Goal: Information Seeking & Learning: Learn about a topic

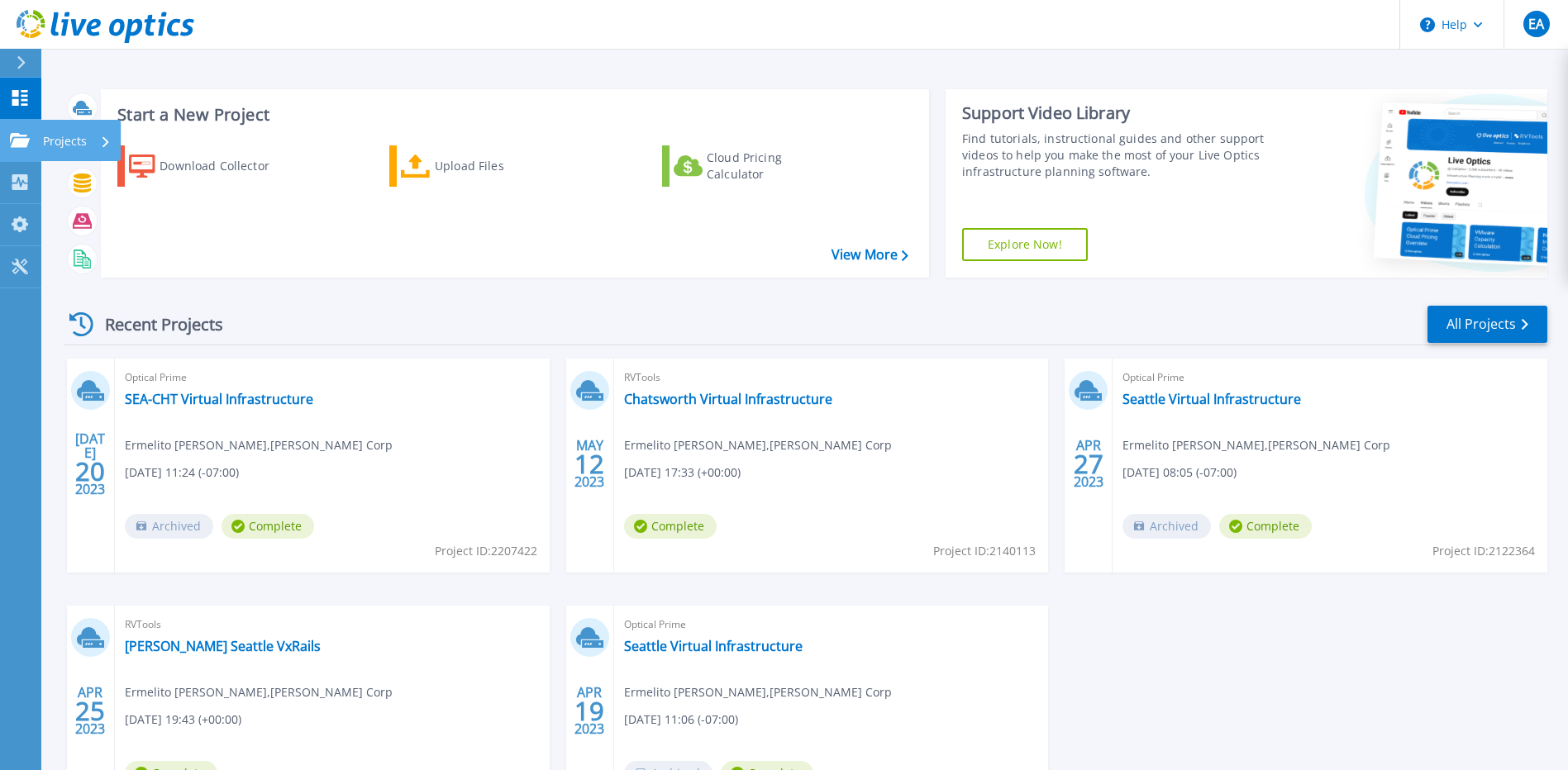
click at [53, 142] on p "Projects" at bounding box center [64, 141] width 43 height 43
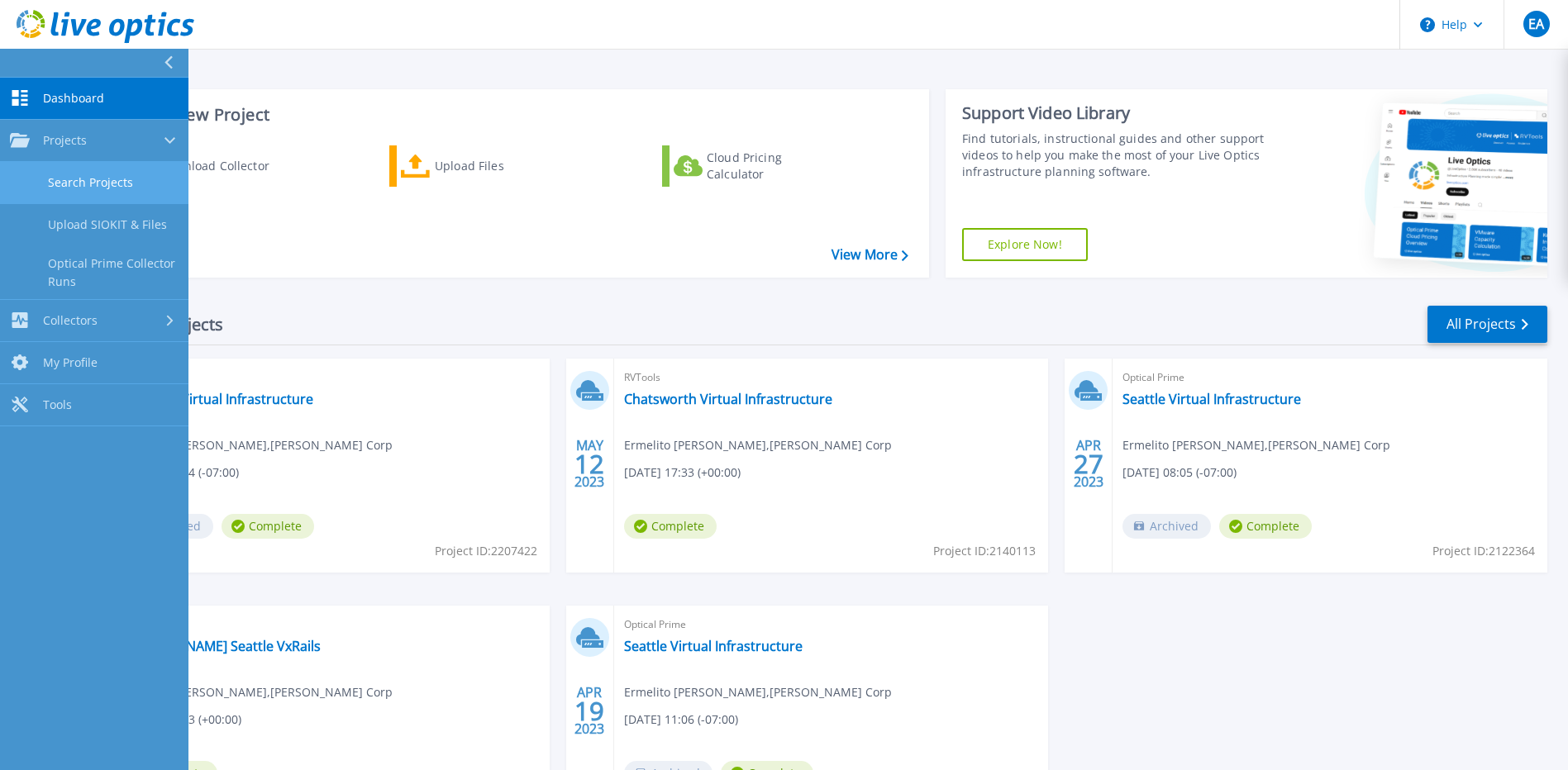
click at [67, 171] on link "Search Projects" at bounding box center [94, 182] width 188 height 42
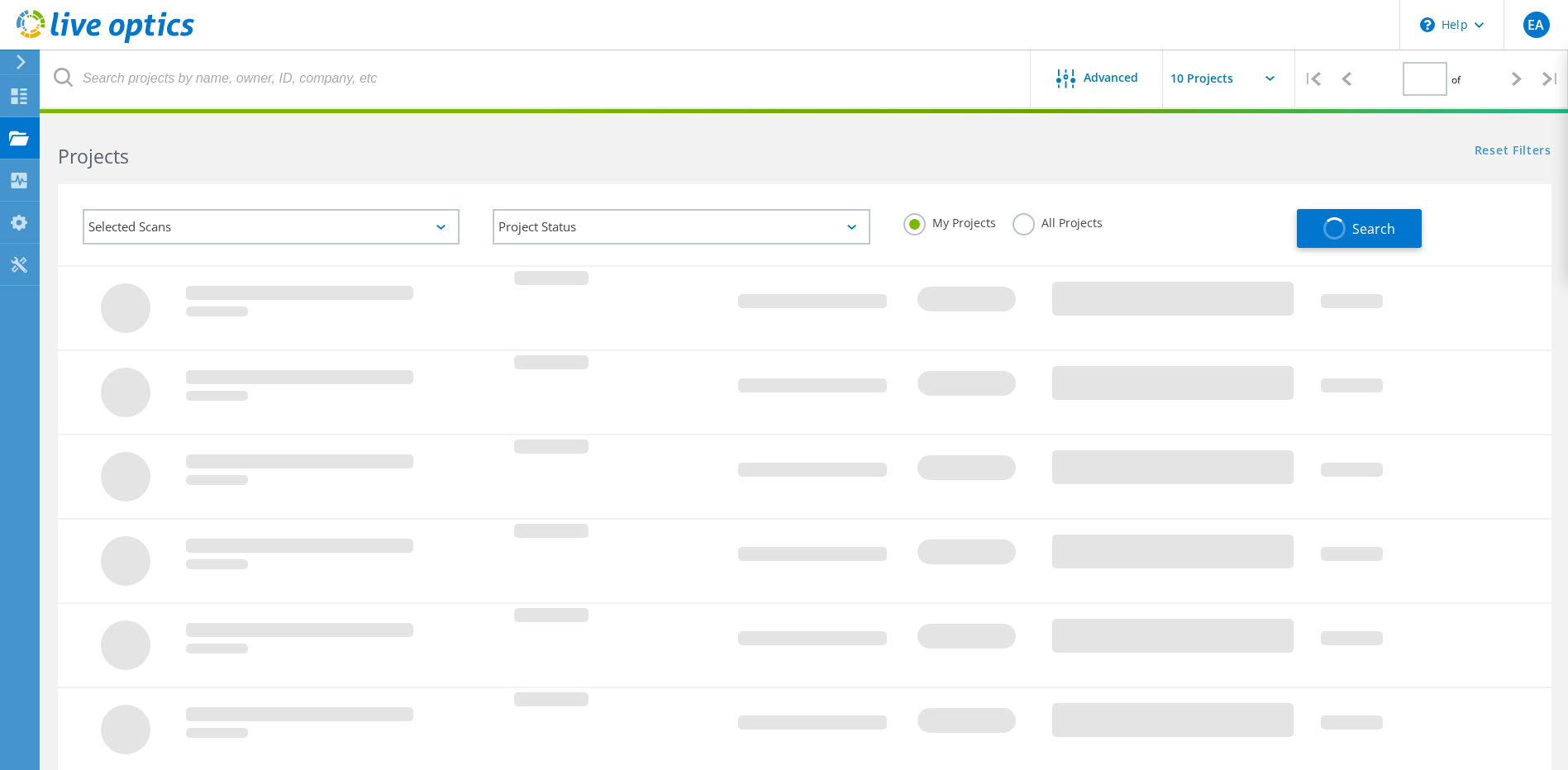
type input "1"
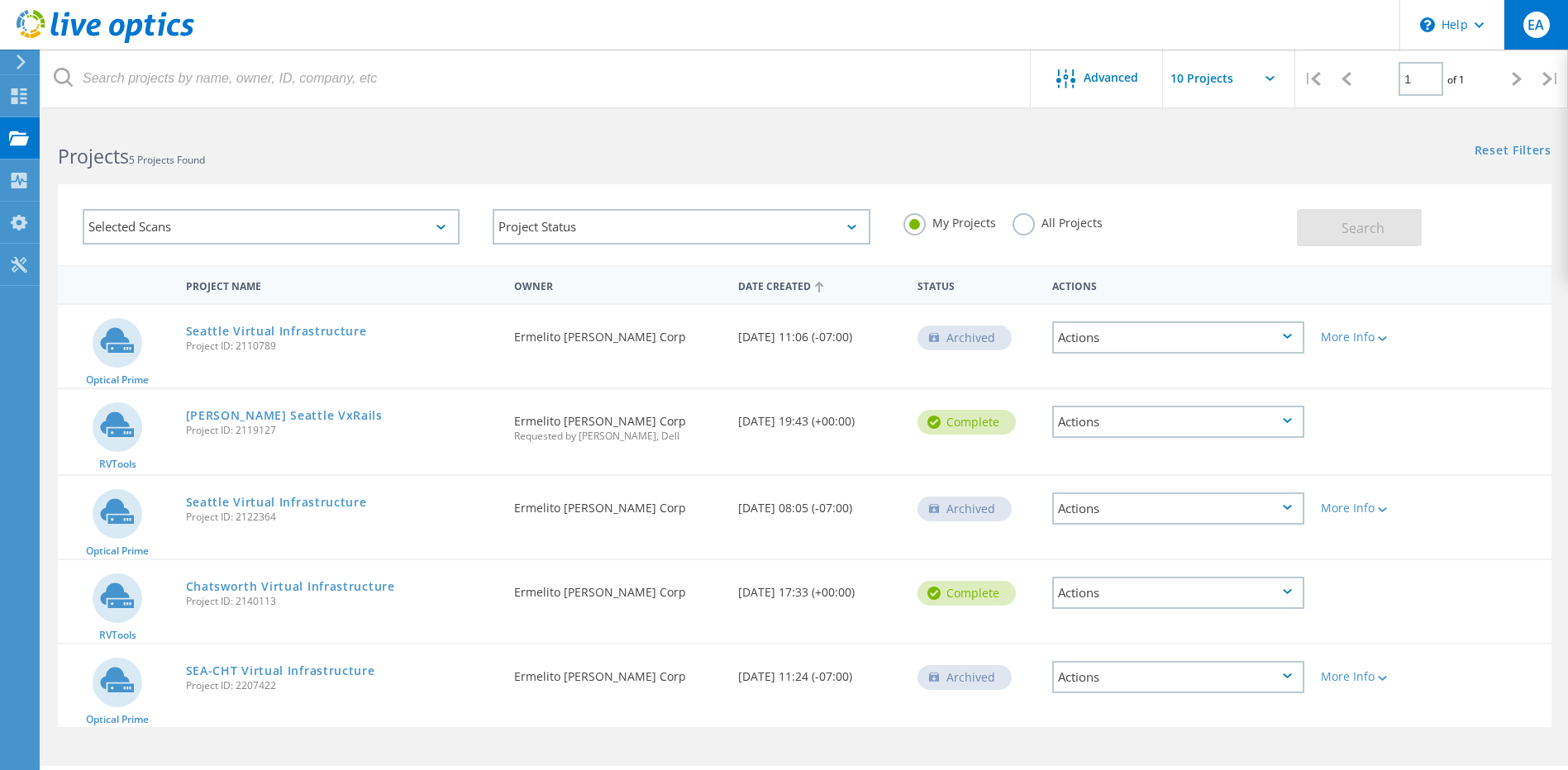
click at [1531, 26] on span "EA" at bounding box center [1535, 25] width 16 height 14
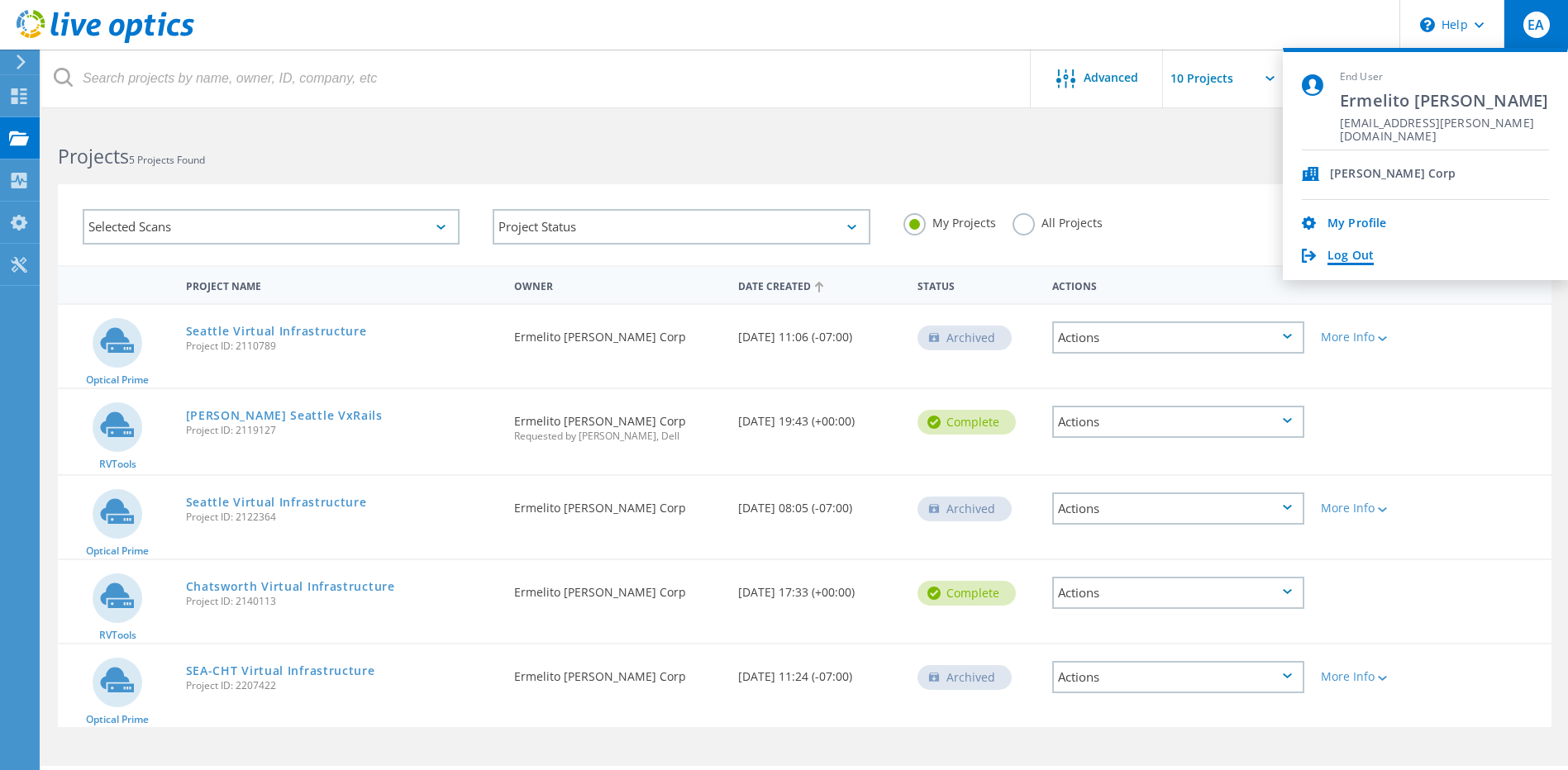
click at [1351, 251] on link "Log Out" at bounding box center [1350, 256] width 46 height 15
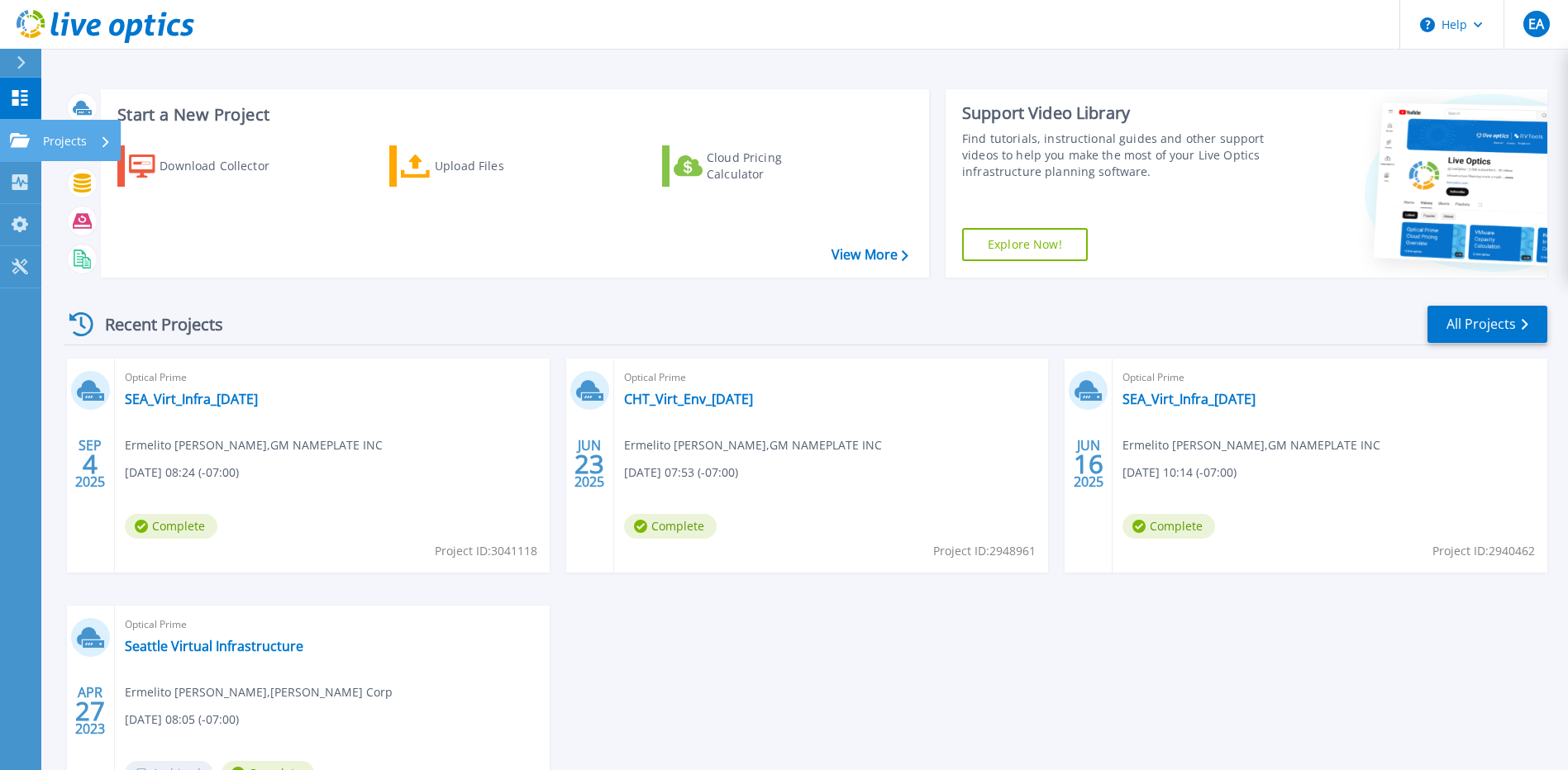
click at [49, 135] on p "Projects" at bounding box center [64, 141] width 43 height 43
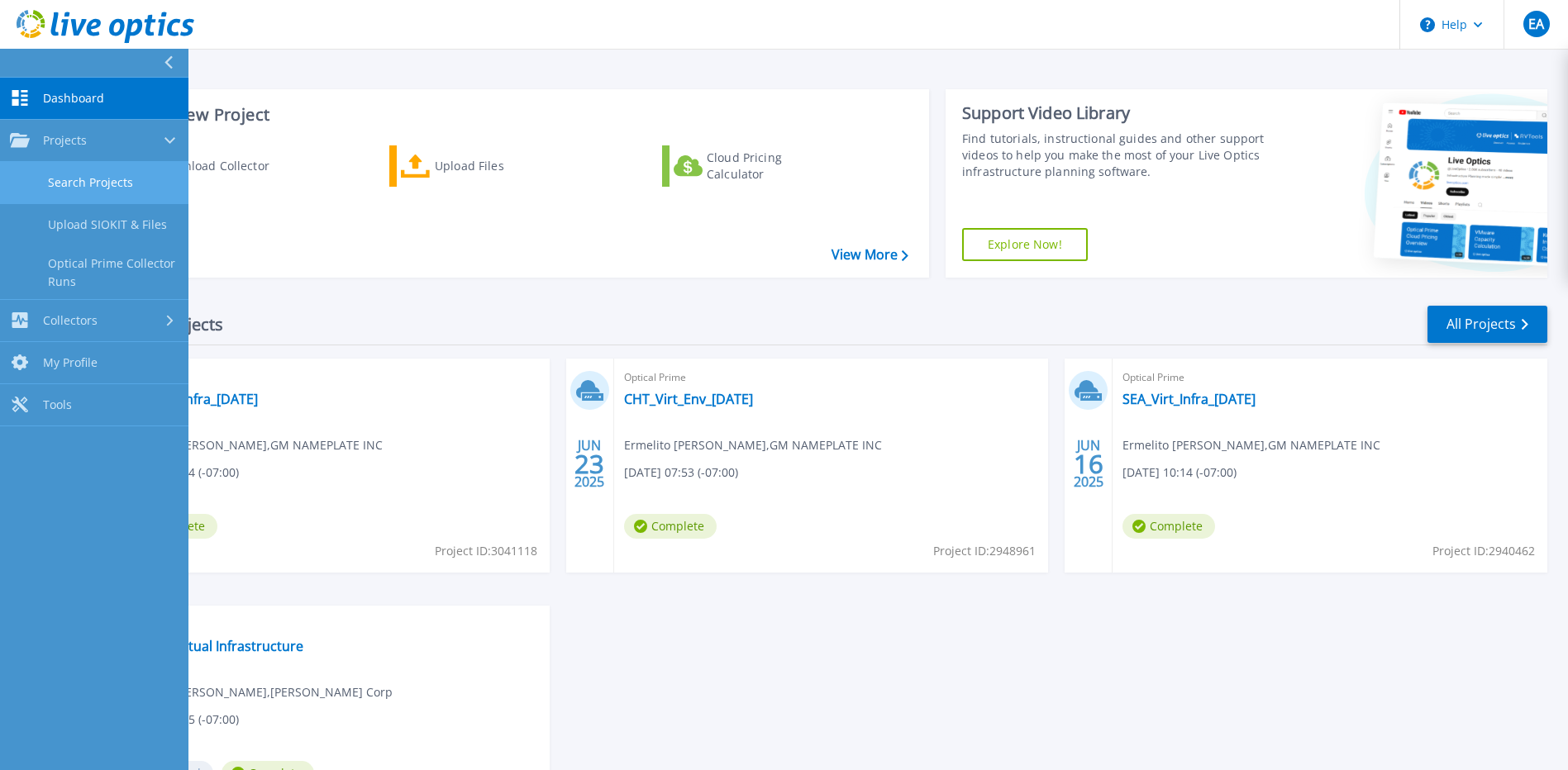
click at [73, 173] on link "Search Projects" at bounding box center [94, 182] width 188 height 42
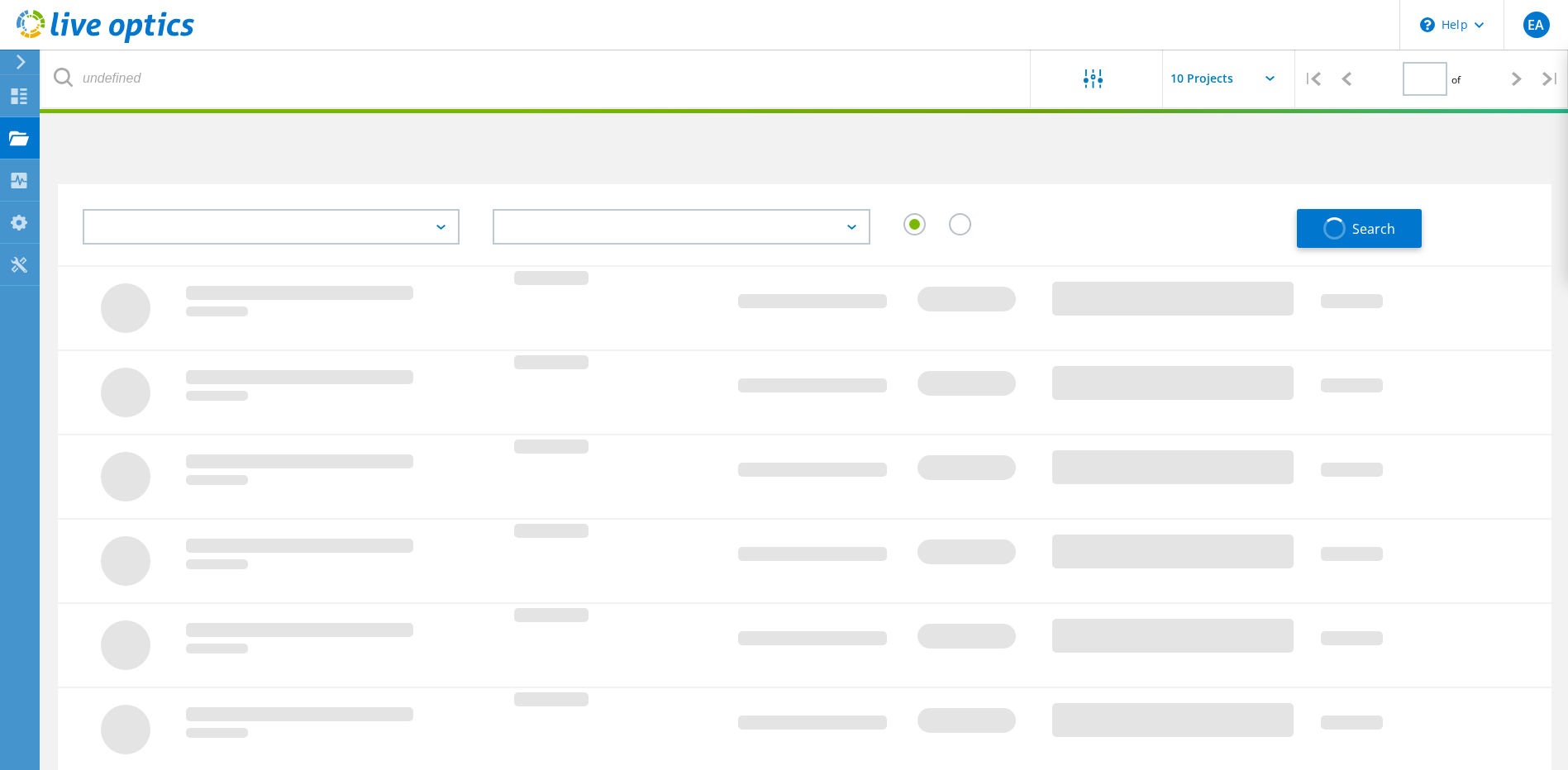
type input "1"
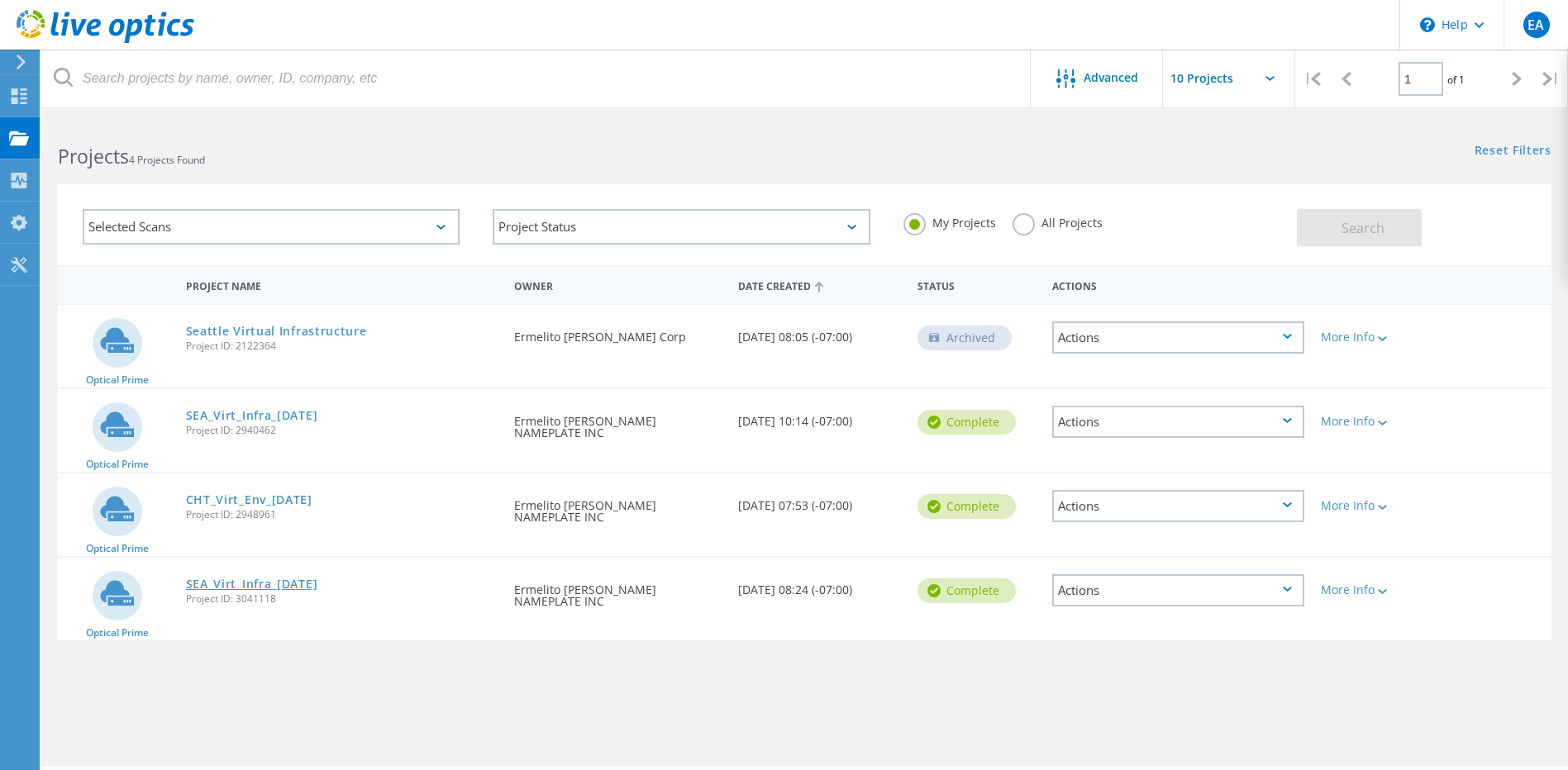
click at [250, 583] on link "SEA_Virt_Infra_[DATE]" at bounding box center [251, 584] width 132 height 12
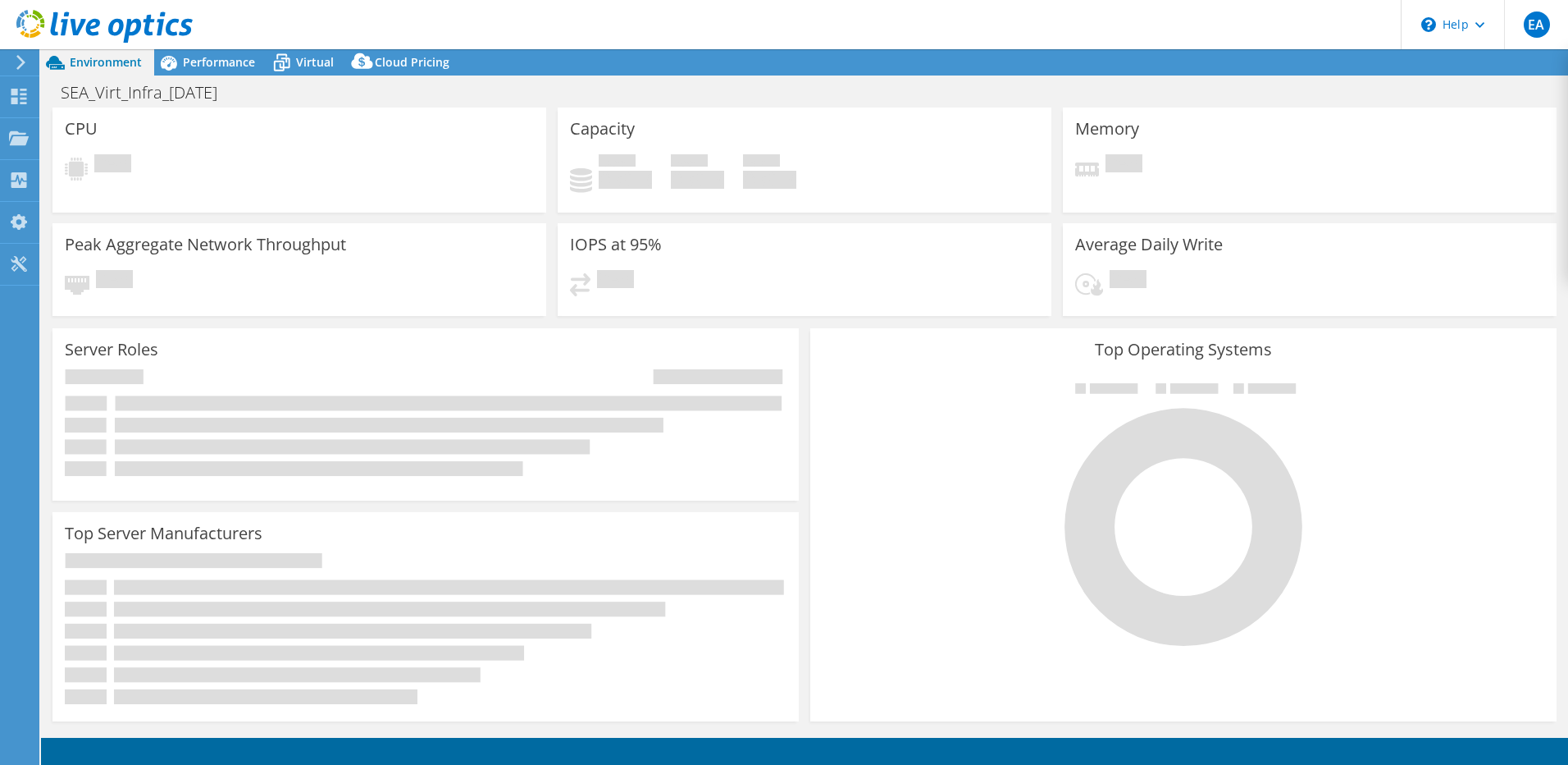
select select "USD"
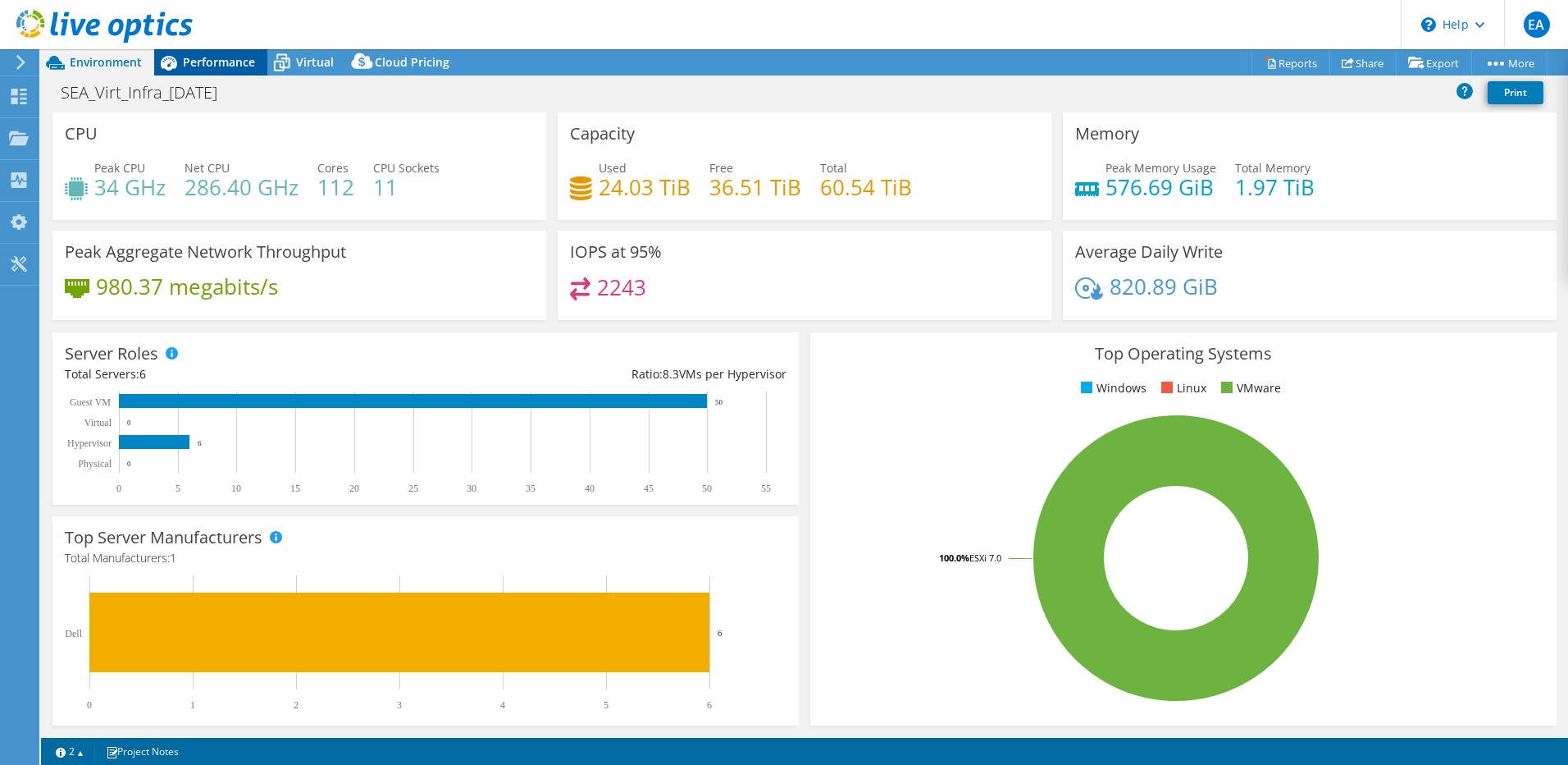
click at [227, 58] on span "Performance" at bounding box center [218, 62] width 72 height 15
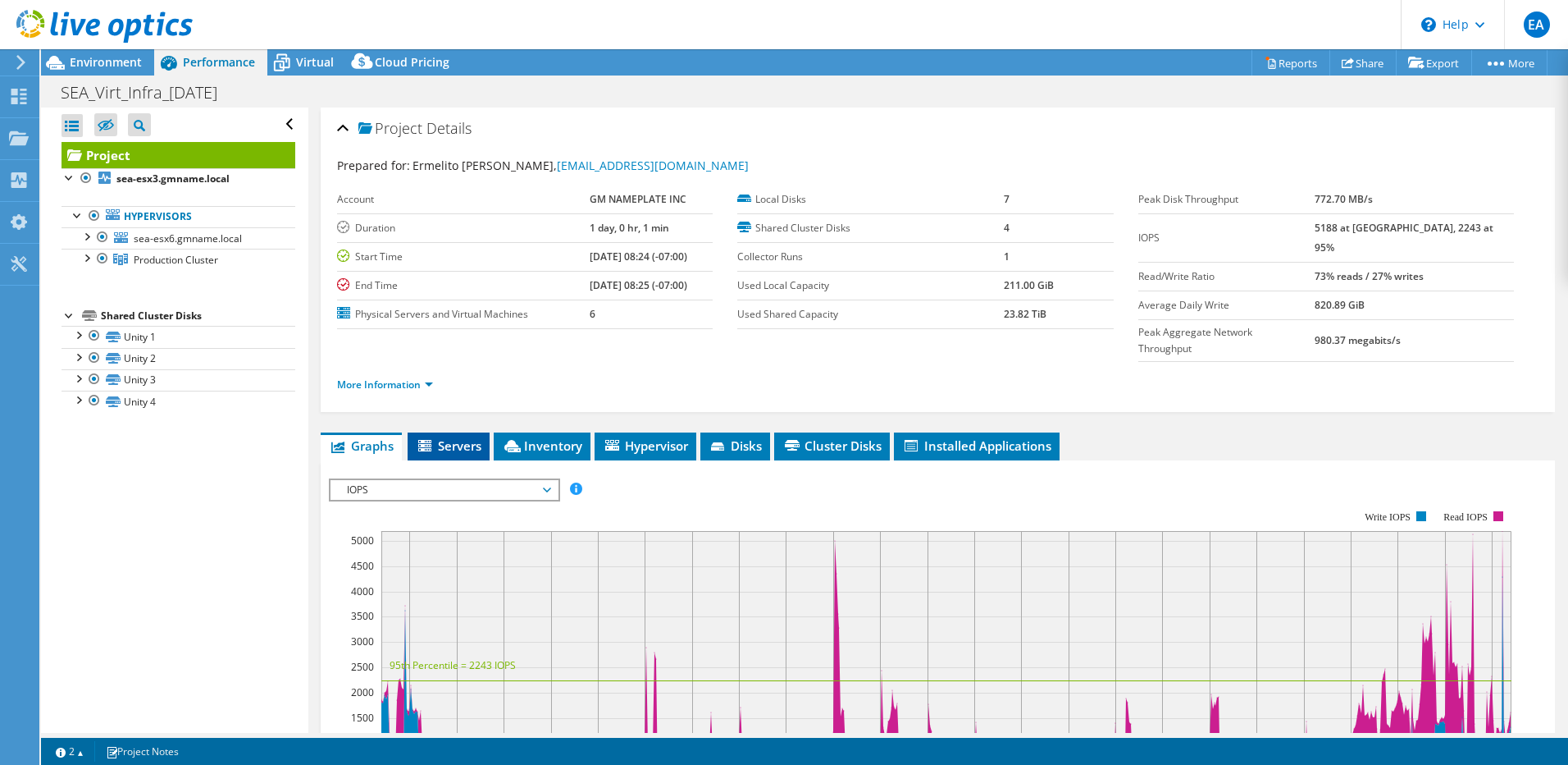
click at [474, 438] on span "Servers" at bounding box center [449, 445] width 66 height 16
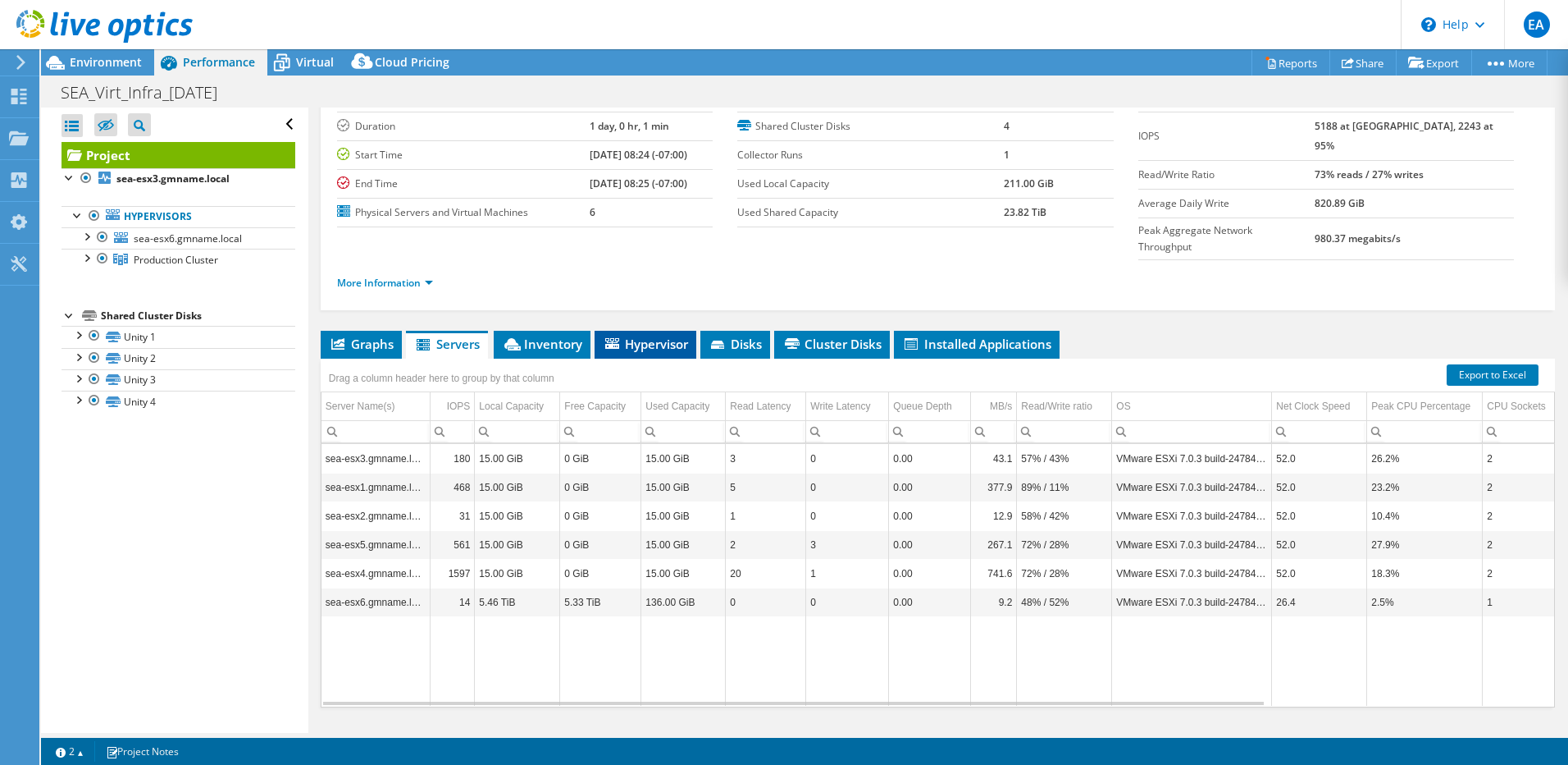
scroll to position [106, 0]
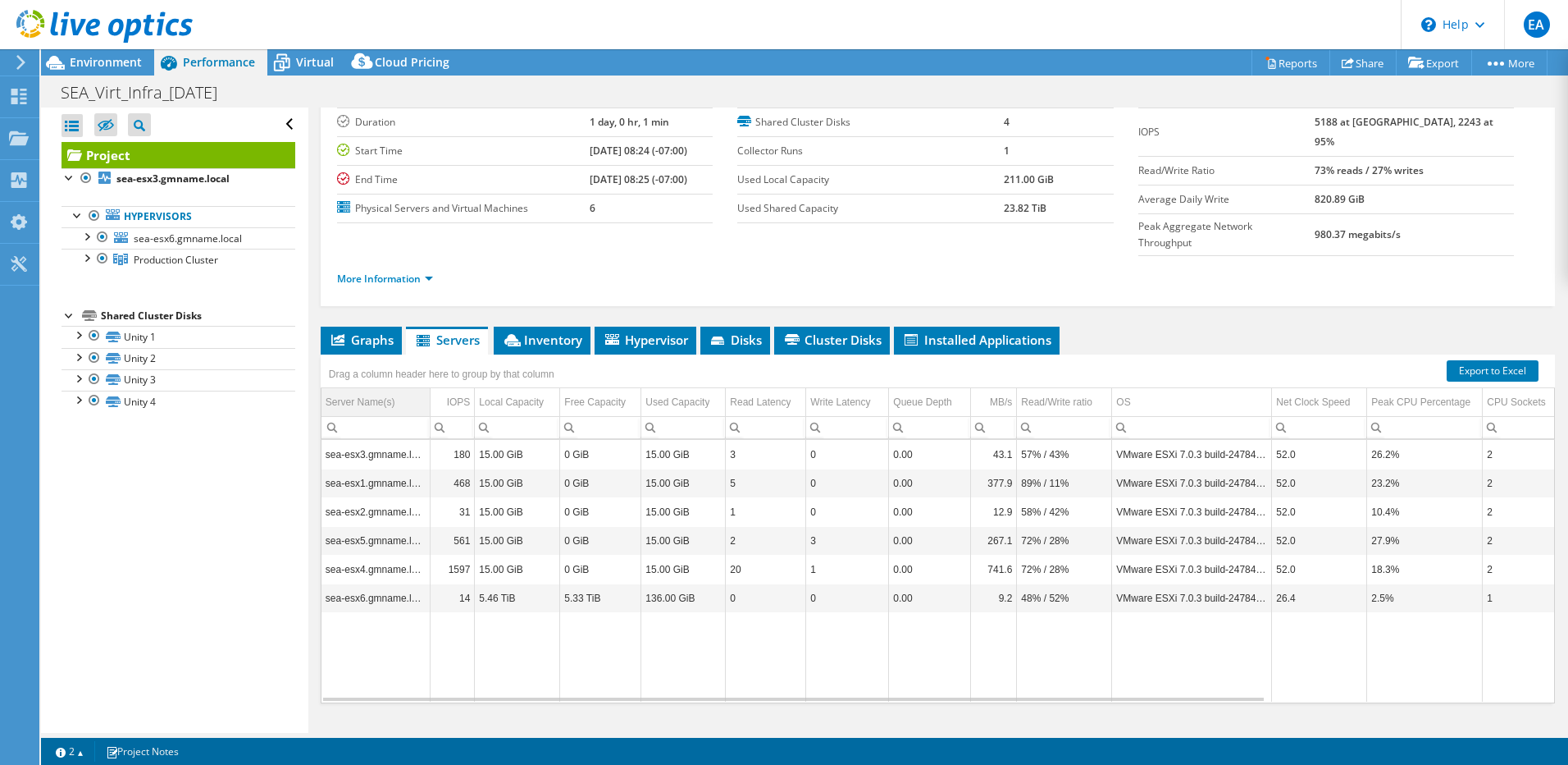
click at [399, 388] on td "Server Name(s)" at bounding box center [376, 403] width 109 height 29
click at [430, 272] on link "More Information" at bounding box center [385, 278] width 96 height 14
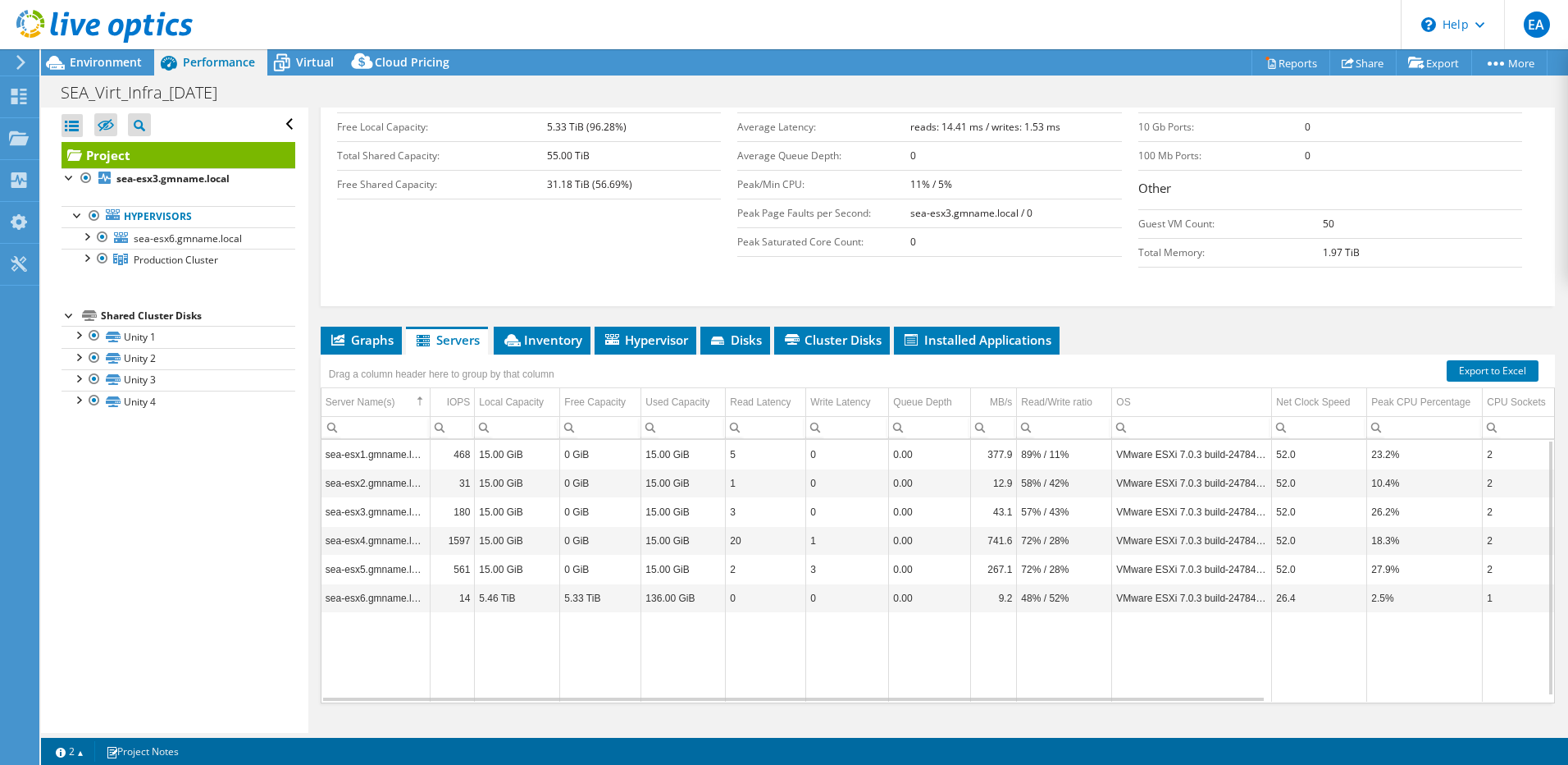
scroll to position [272, 0]
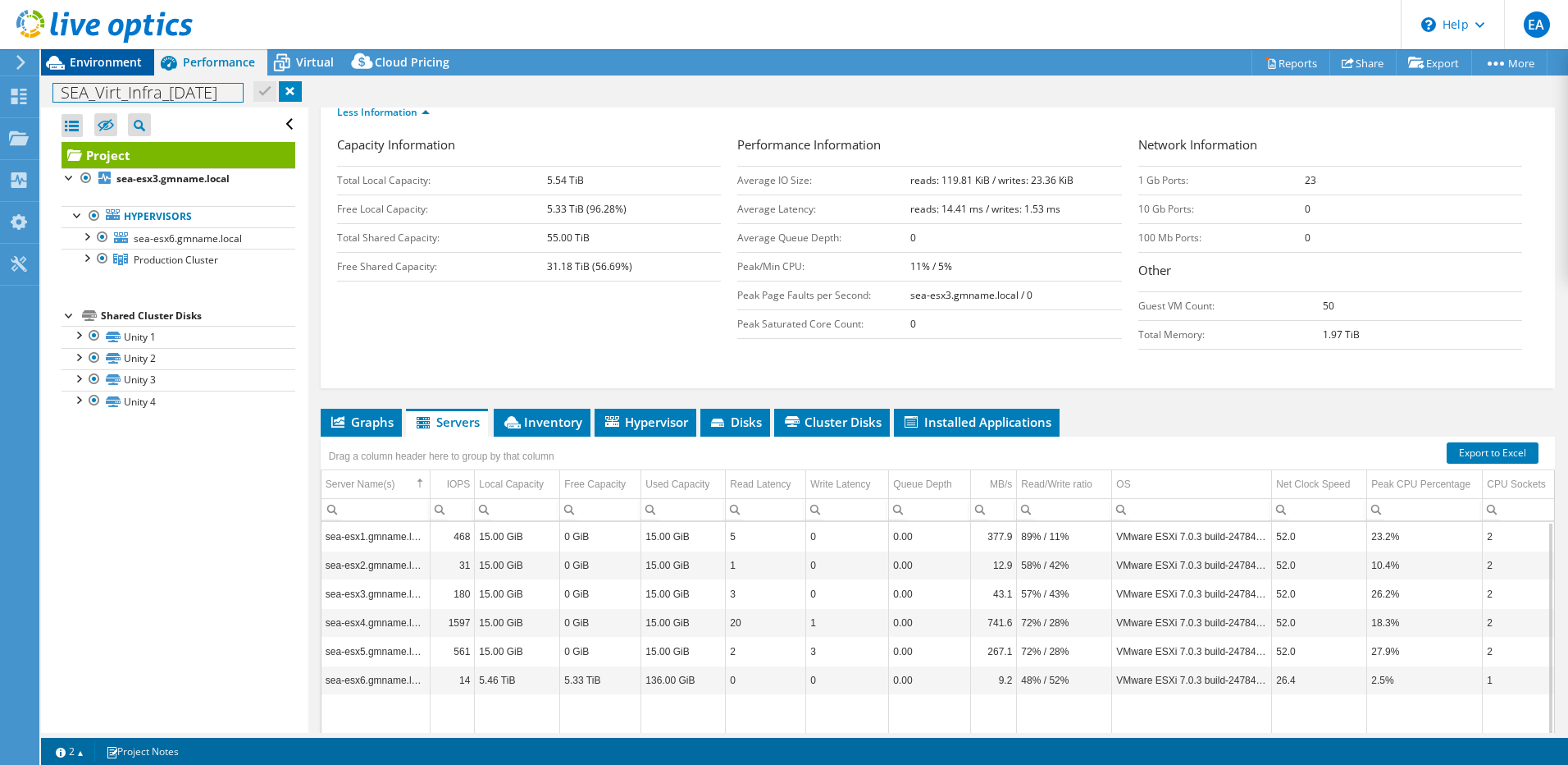
drag, startPoint x: 254, startPoint y: 88, endPoint x: 54, endPoint y: 76, distance: 200.4
click at [54, 76] on div "Project Actions Project Actions Reports Share Export vSAN ReadyNode Sizer" at bounding box center [804, 407] width 1527 height 716
copy h1 "SEA_Virt_Infra_9-5-2025"
drag, startPoint x: 232, startPoint y: 91, endPoint x: 41, endPoint y: 82, distance: 191.2
click at [41, 82] on div "SEA_Virt_Infra_9-5-2025 Print" at bounding box center [804, 92] width 1527 height 30
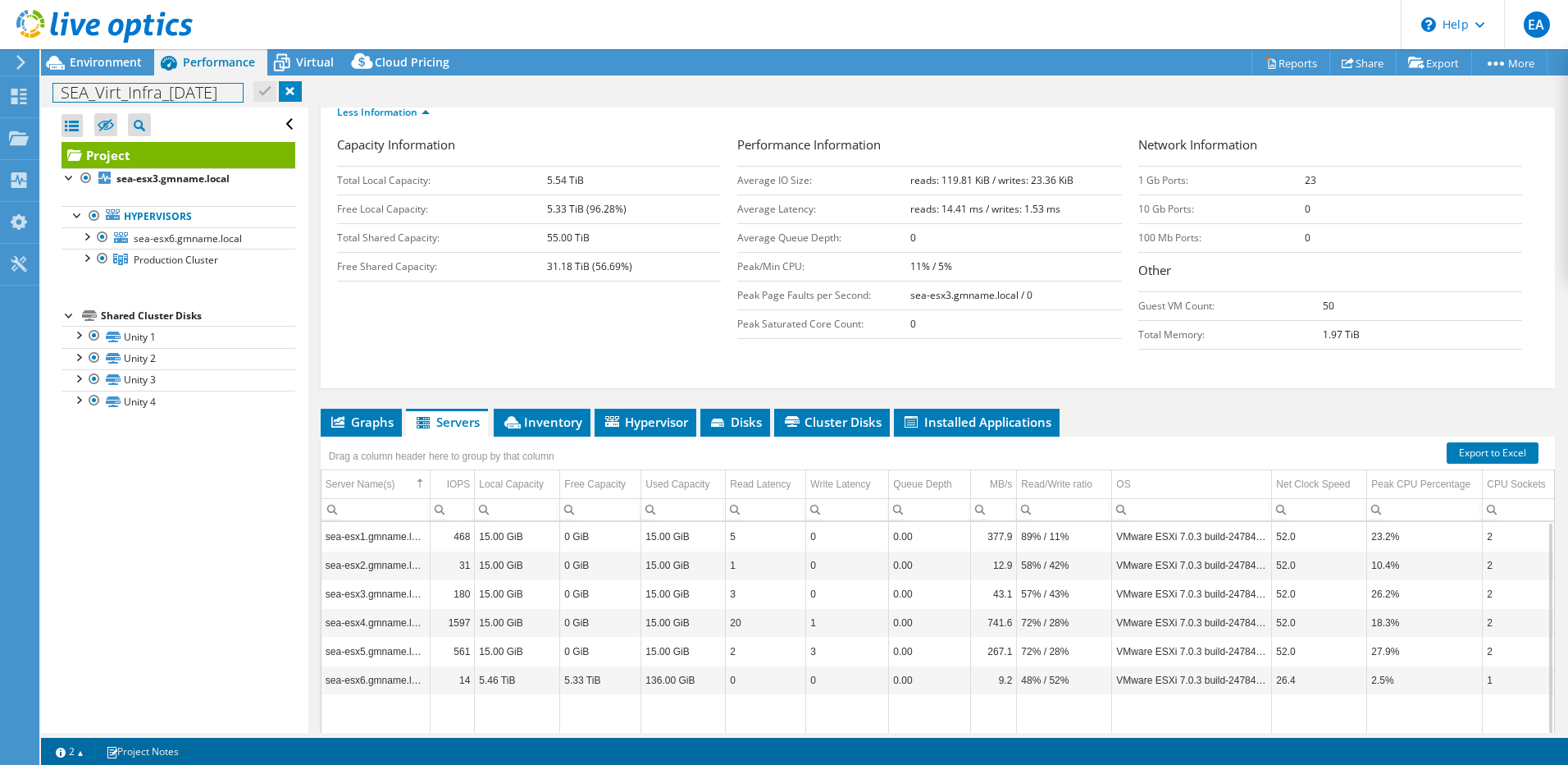
copy h1 "SEA_Virt_Infra_9-5-2025"
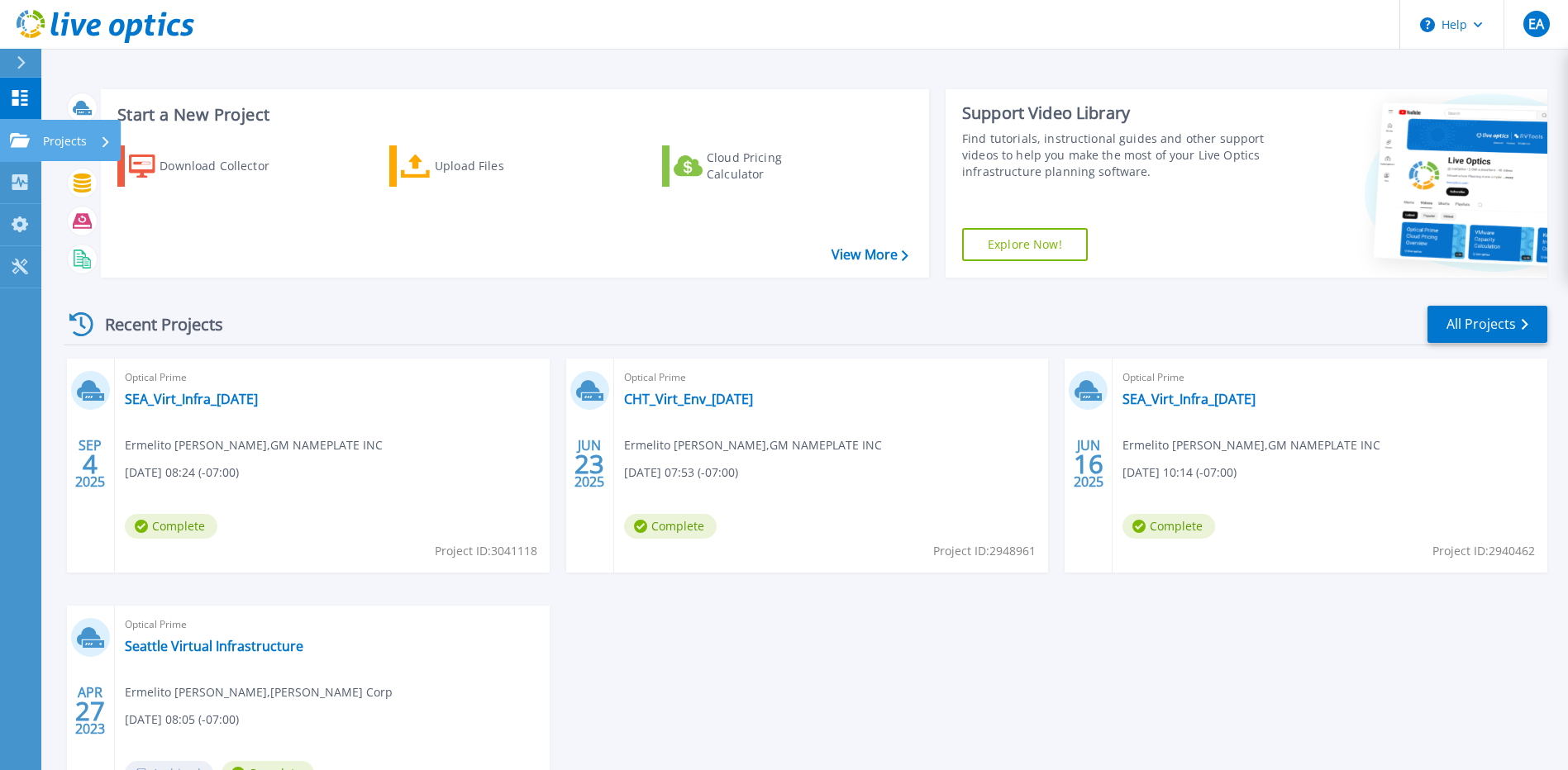
click at [59, 143] on p "Projects" at bounding box center [64, 141] width 43 height 43
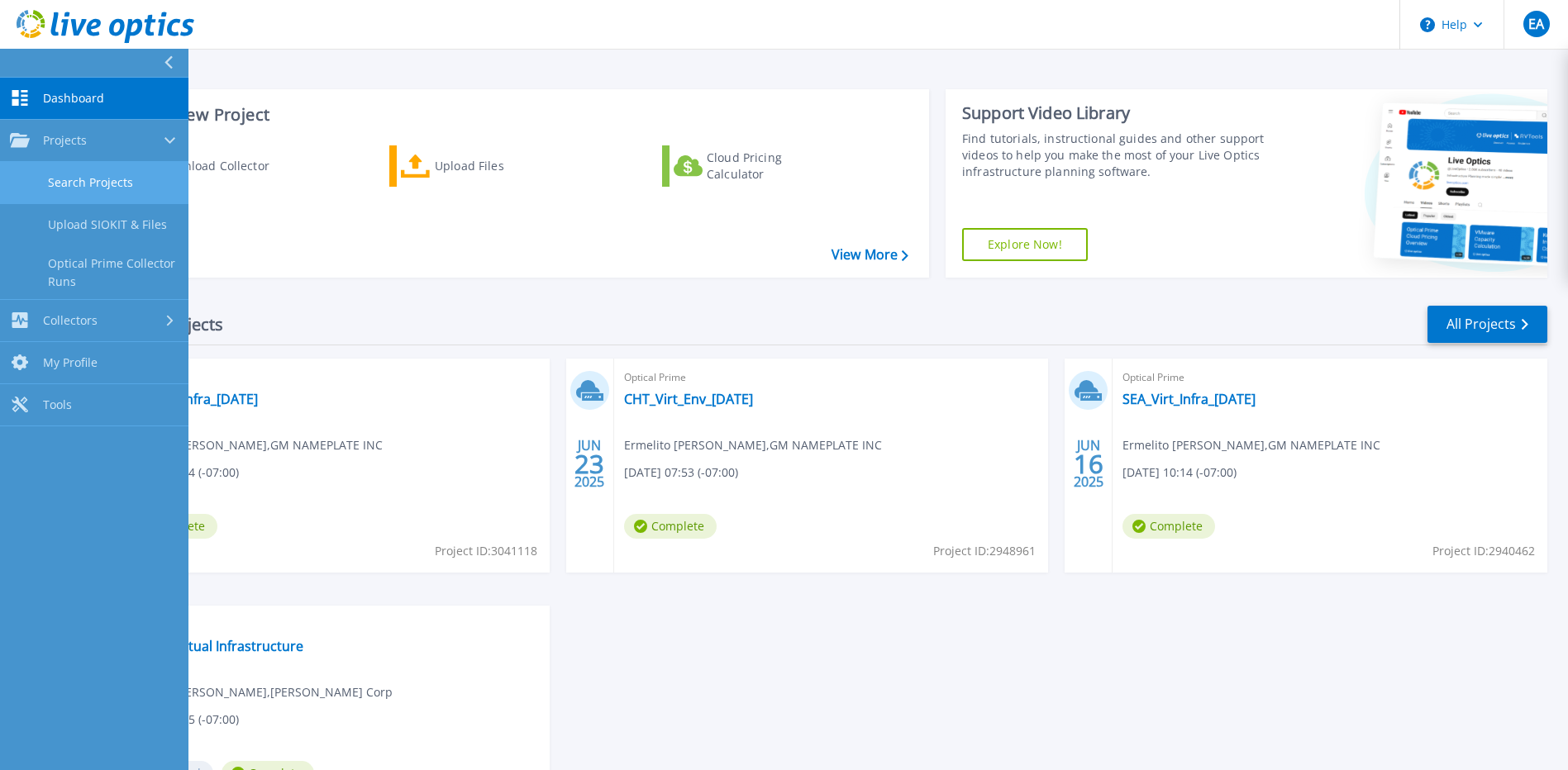
click at [99, 190] on link "Search Projects" at bounding box center [94, 182] width 188 height 42
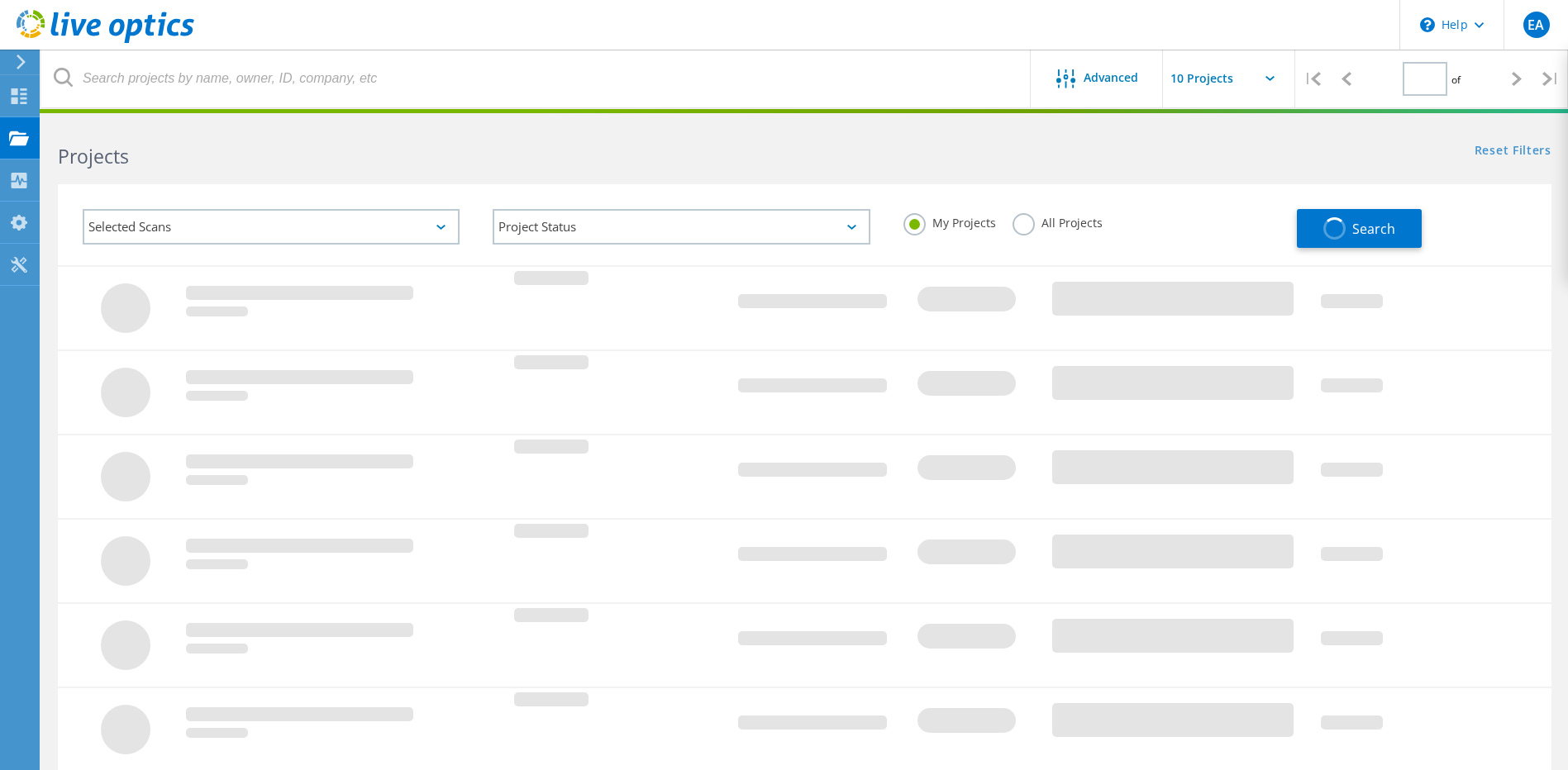
type input "1"
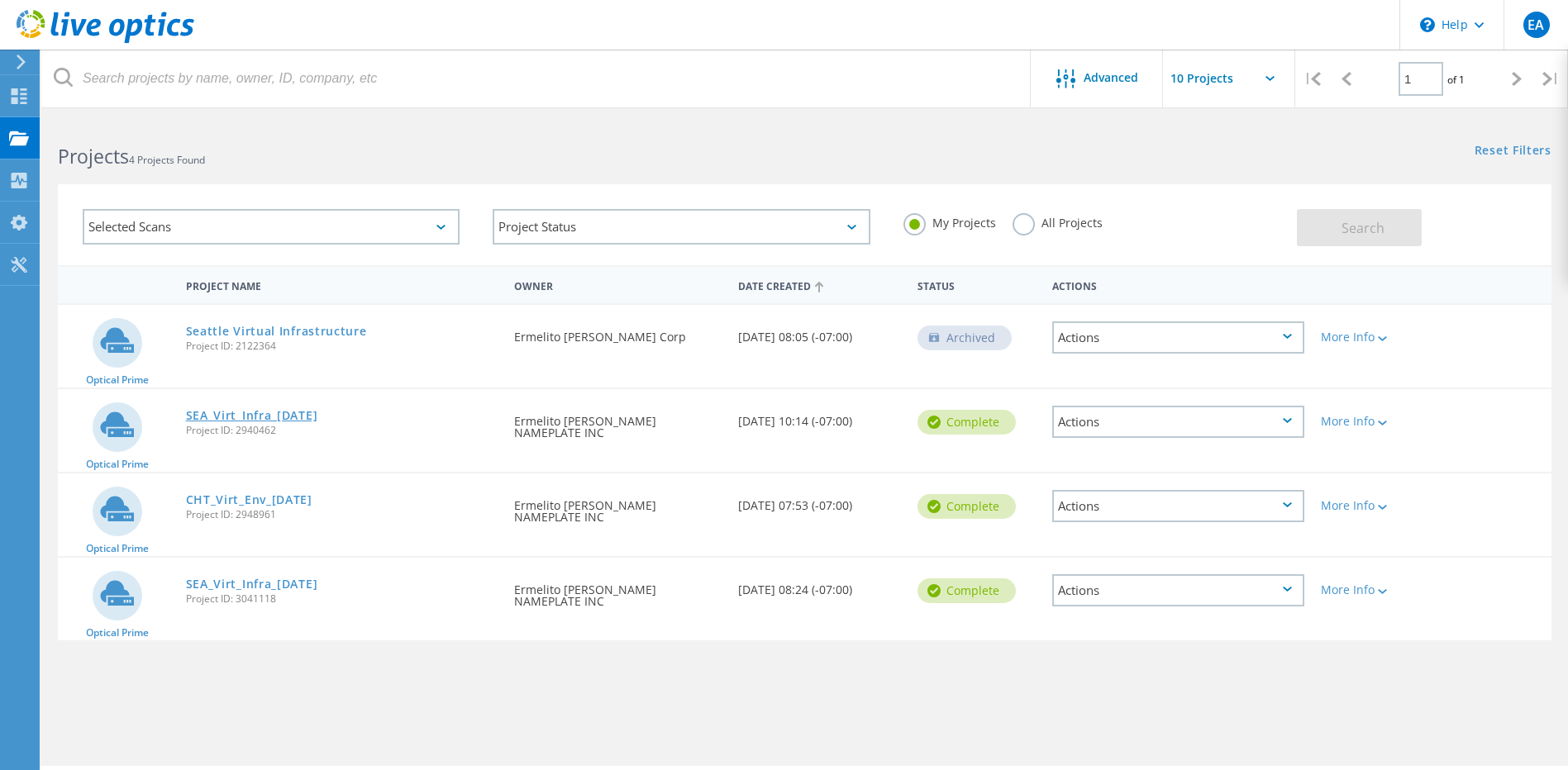
click at [313, 421] on link "SEA_Virt_Infra_[DATE]" at bounding box center [251, 416] width 132 height 12
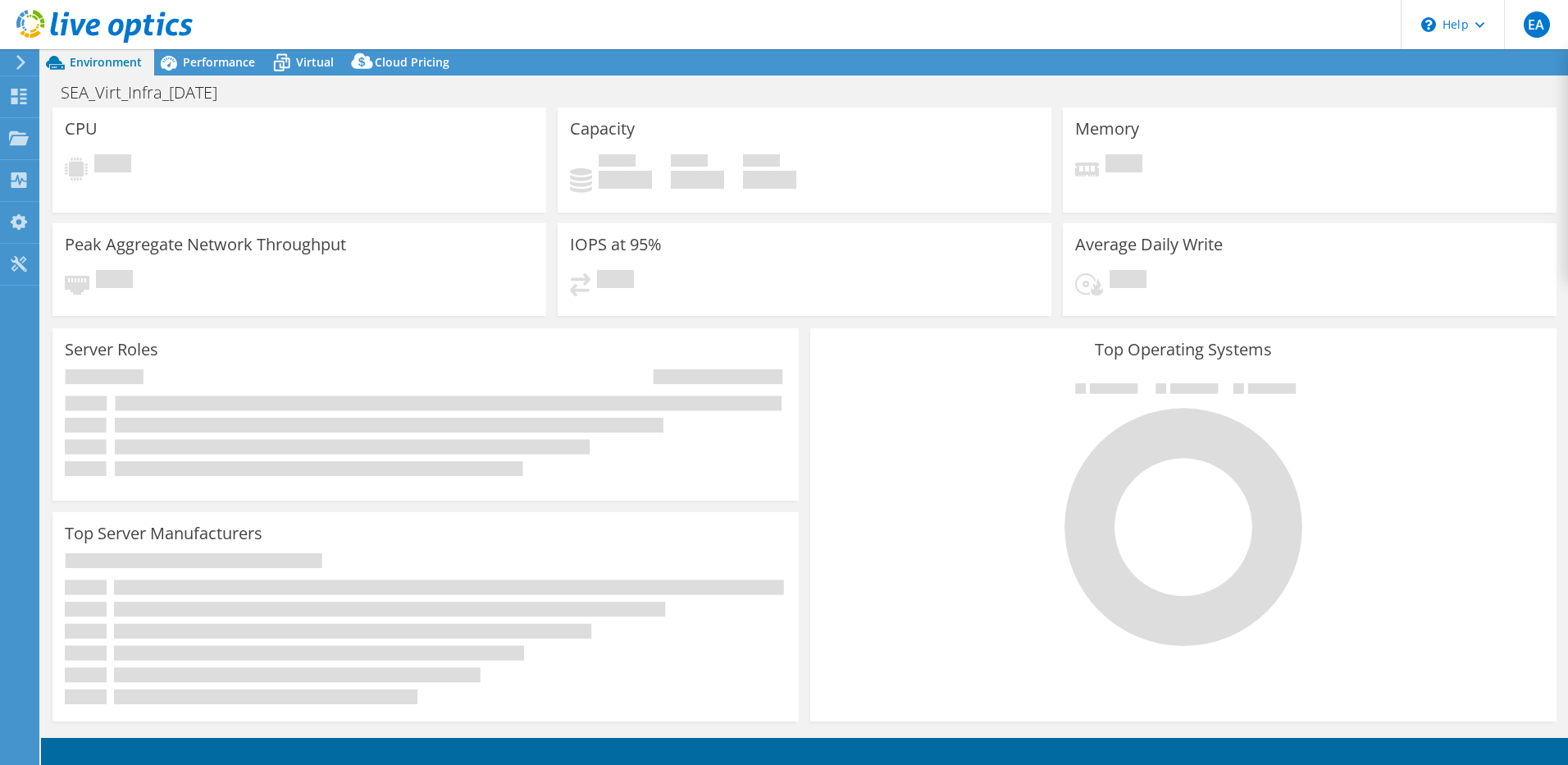
select select "USD"
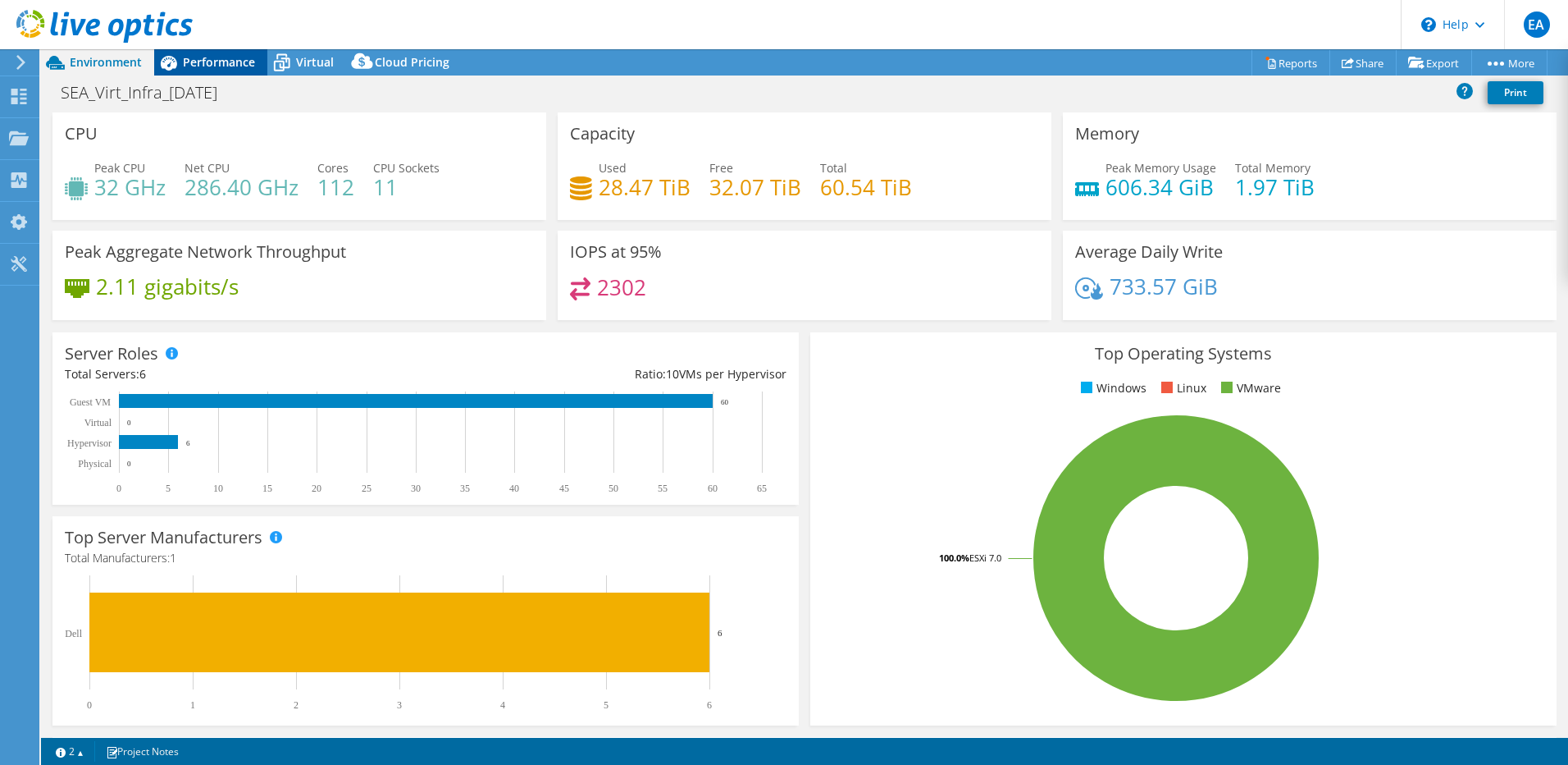
click at [207, 57] on span "Performance" at bounding box center [218, 62] width 72 height 15
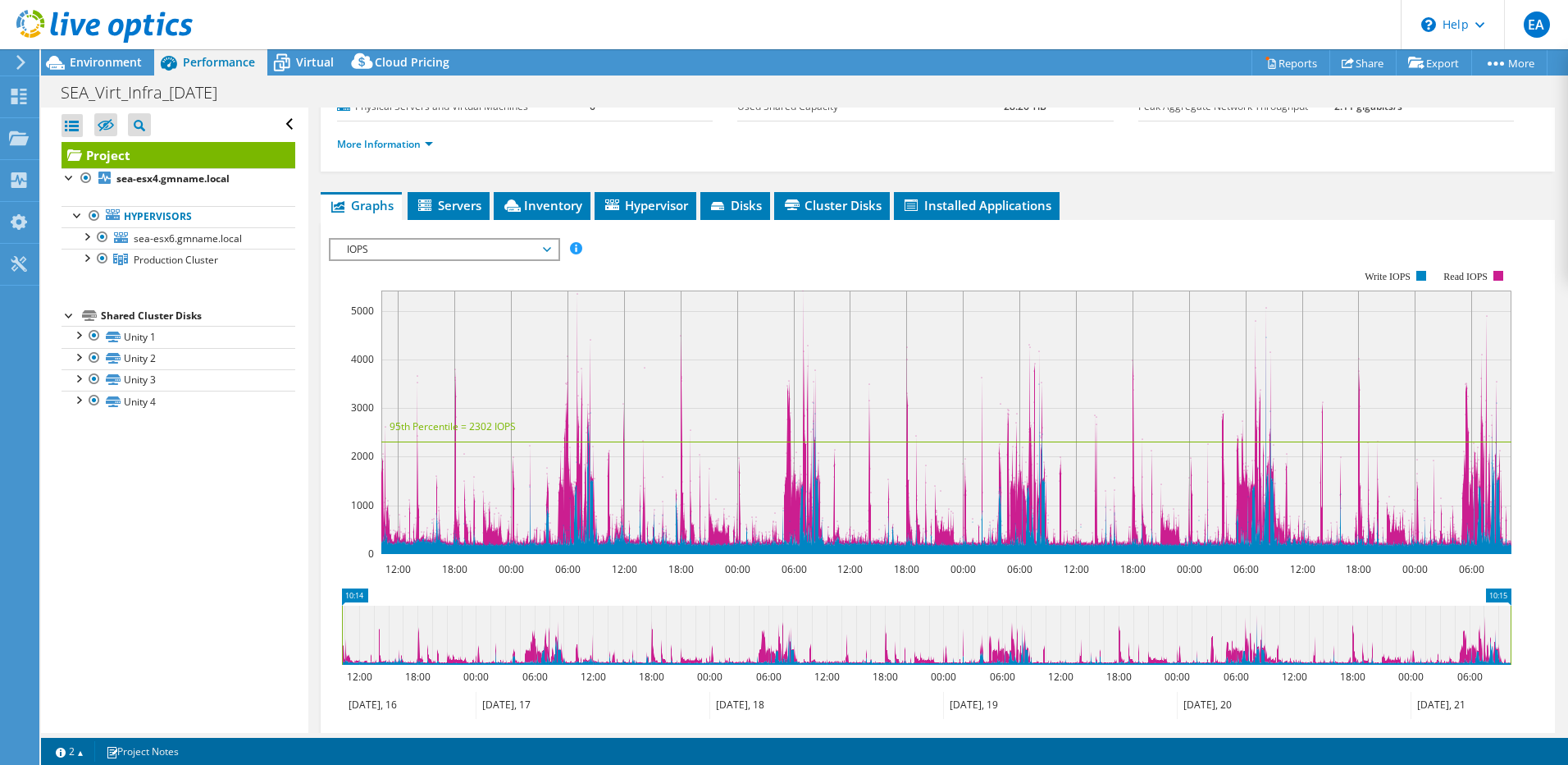
scroll to position [246, 0]
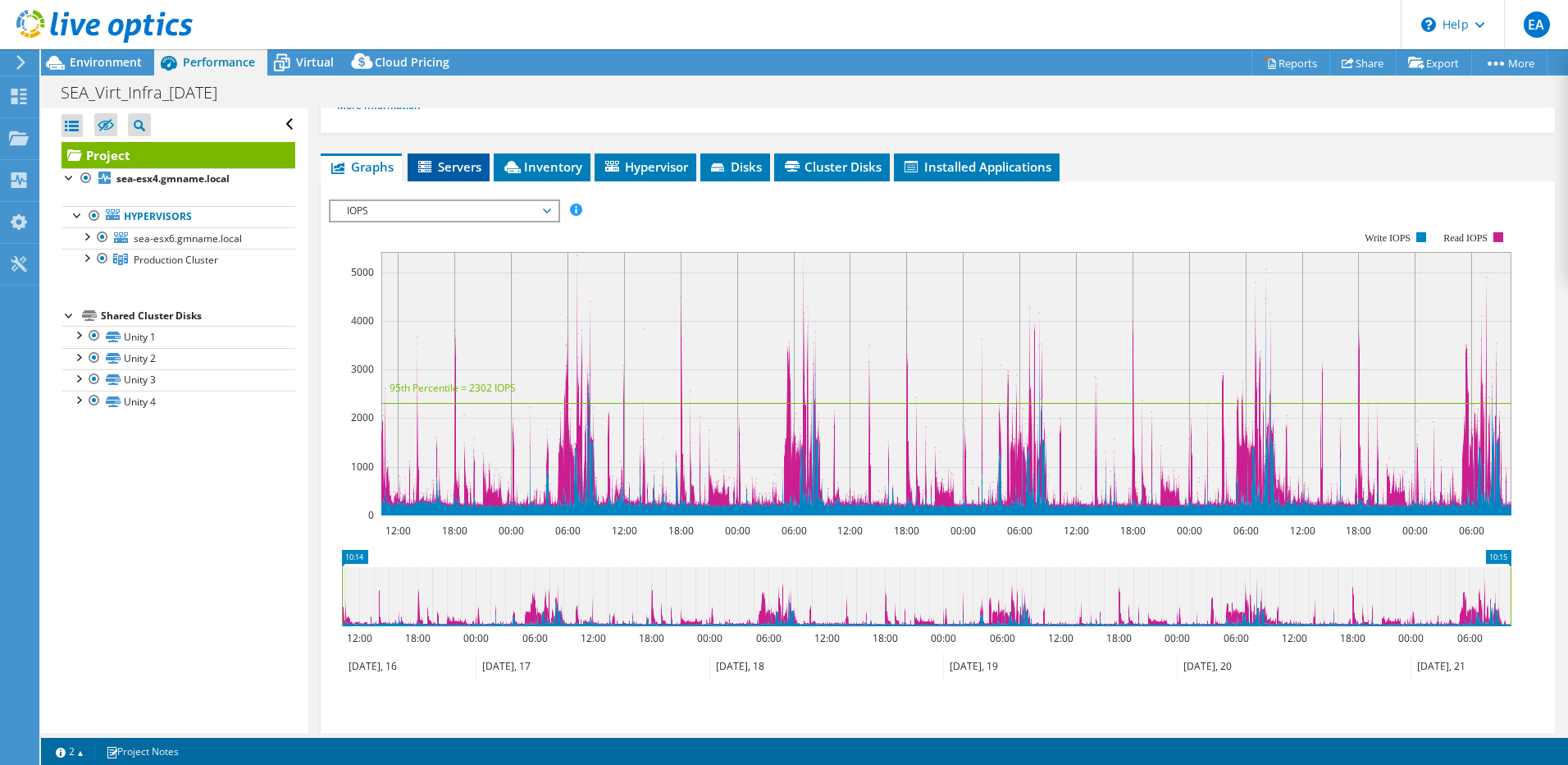
click at [473, 171] on span "Servers" at bounding box center [449, 166] width 66 height 16
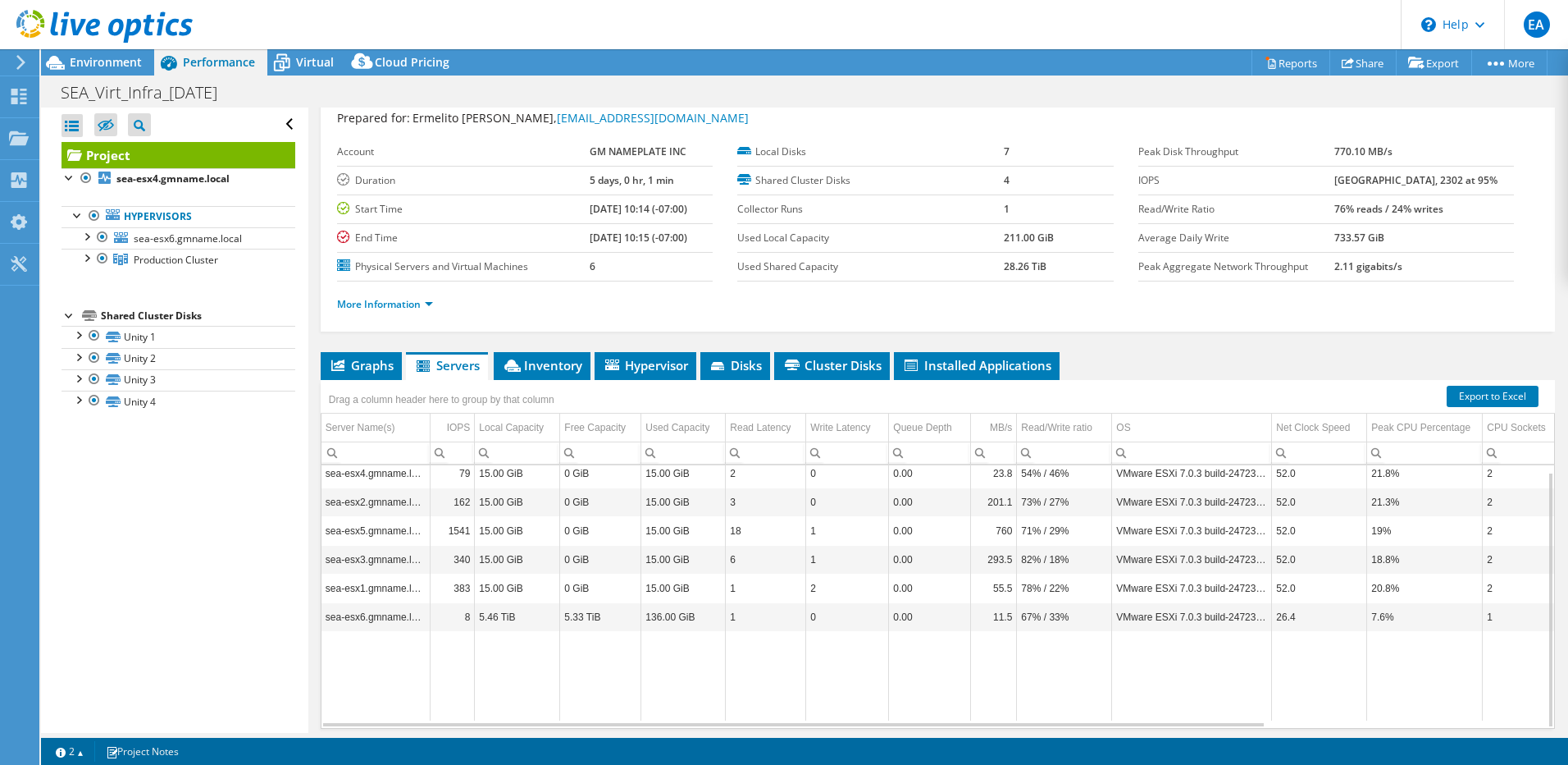
scroll to position [24, 0]
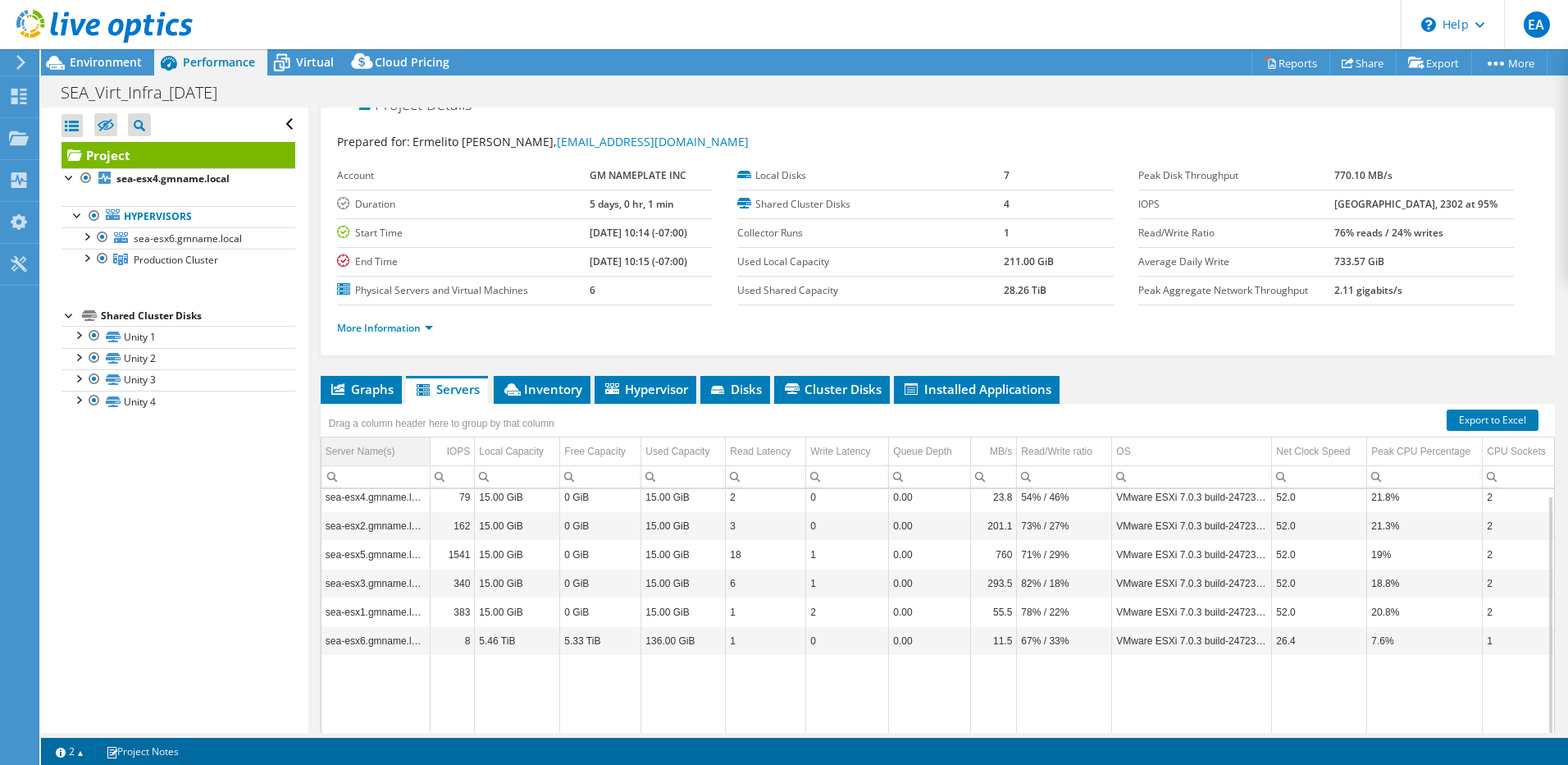
click at [386, 449] on div "Server Name(s)" at bounding box center [360, 451] width 69 height 19
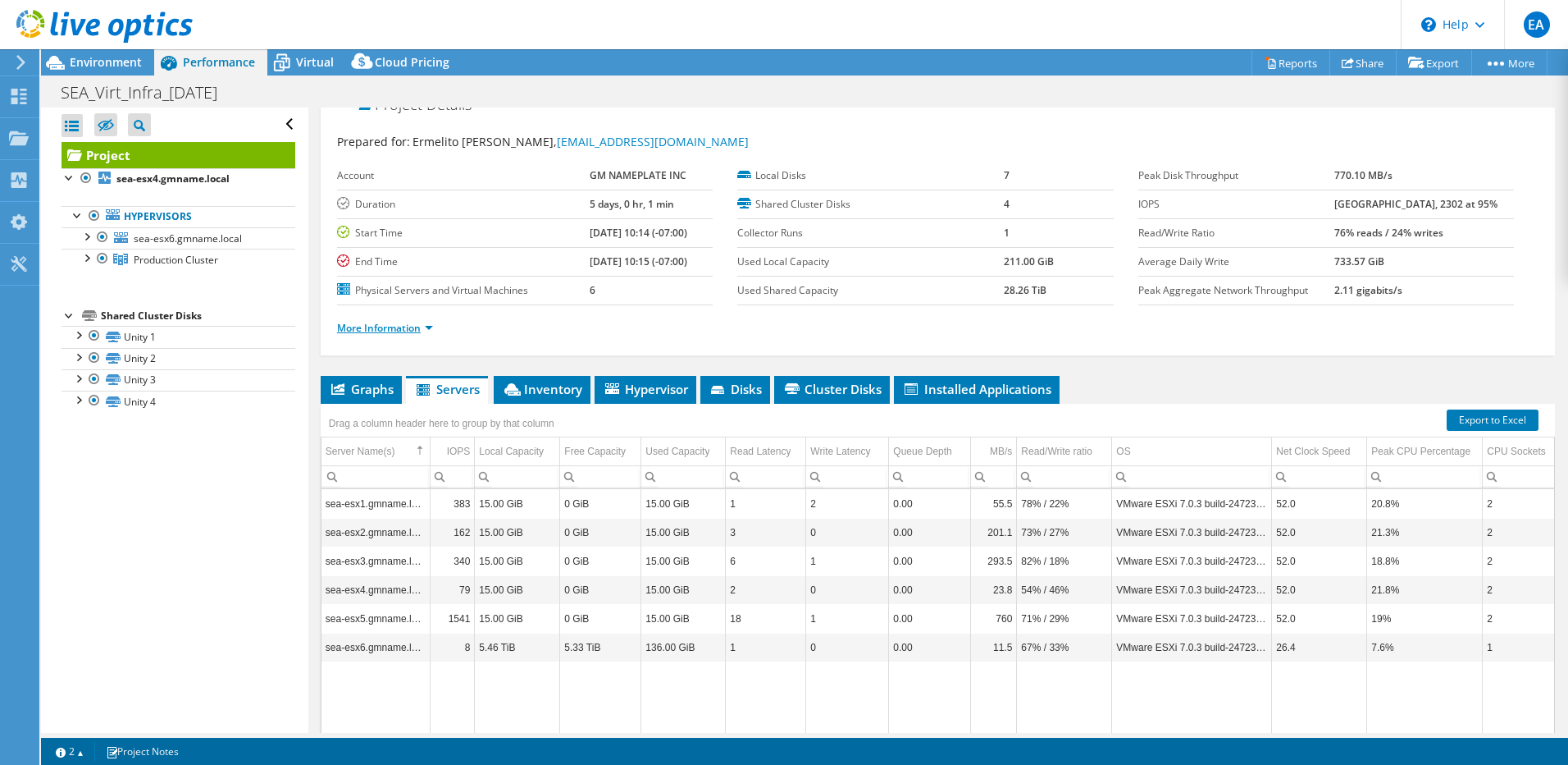
click at [421, 324] on link "More Information" at bounding box center [385, 327] width 96 height 14
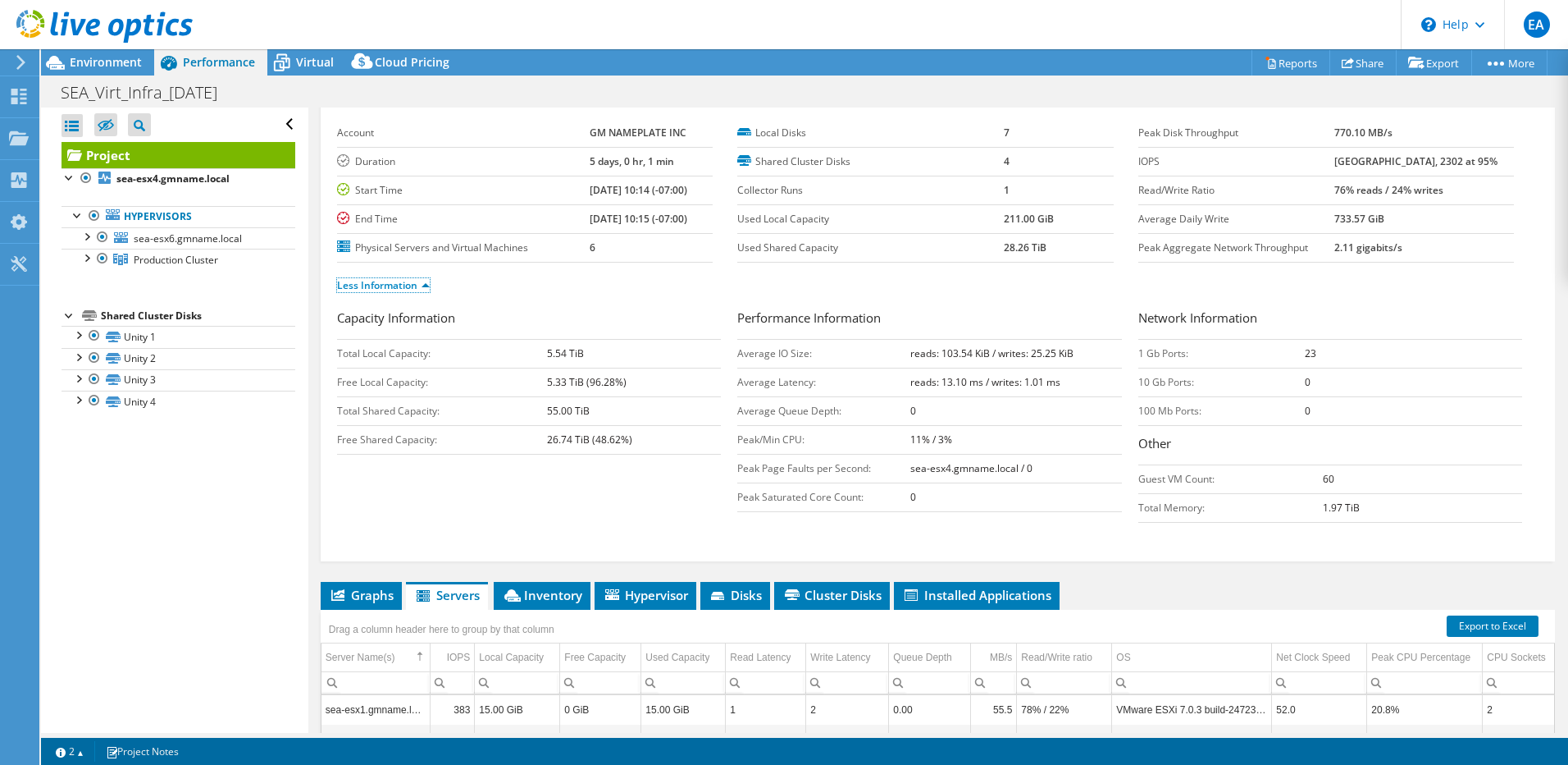
scroll to position [106, 0]
